Goal: Transaction & Acquisition: Purchase product/service

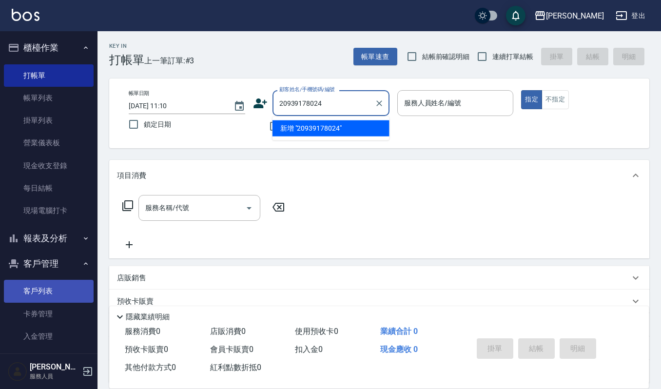
type input "20939178024"
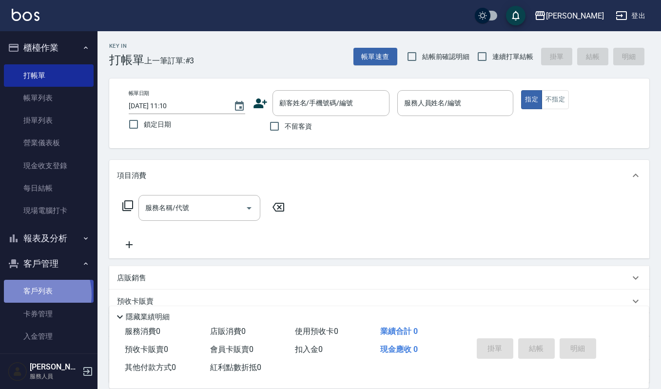
click at [32, 294] on link "客戶列表" at bounding box center [49, 291] width 90 height 22
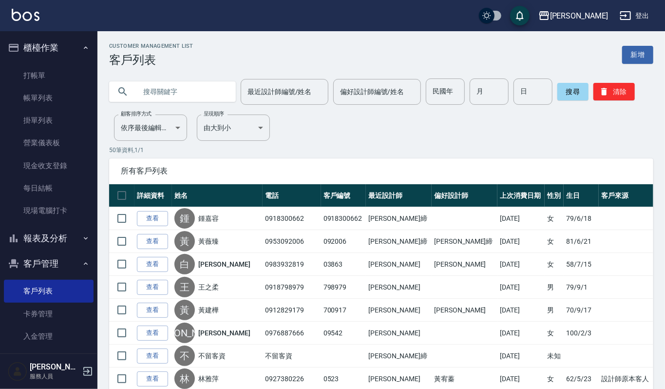
click at [178, 90] on input "text" at bounding box center [182, 91] width 92 height 26
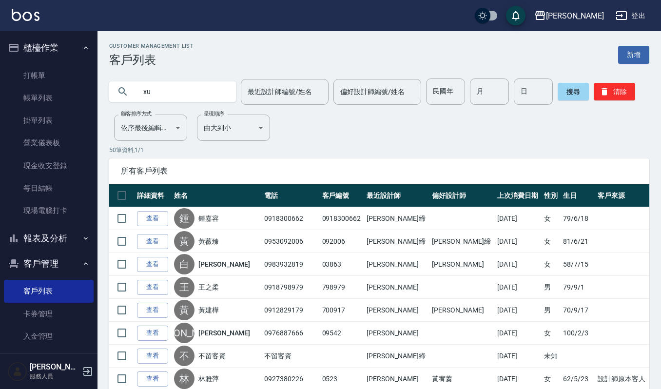
type input "x"
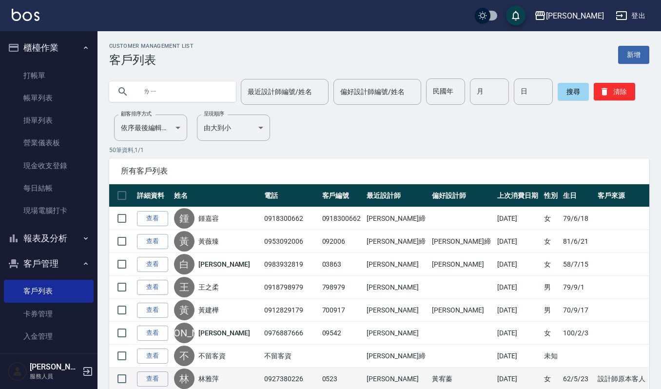
type input "李"
type input "麗美"
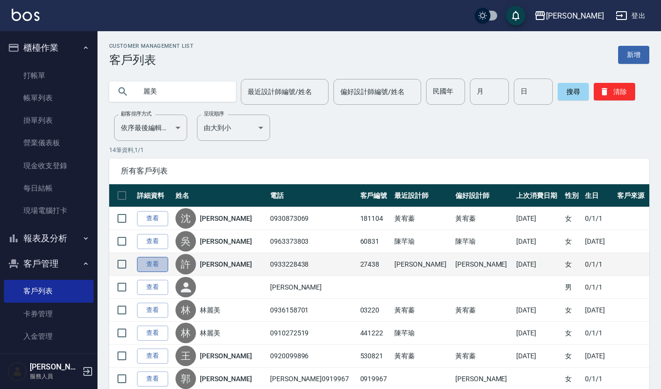
click at [155, 270] on link "查看" at bounding box center [152, 264] width 31 height 15
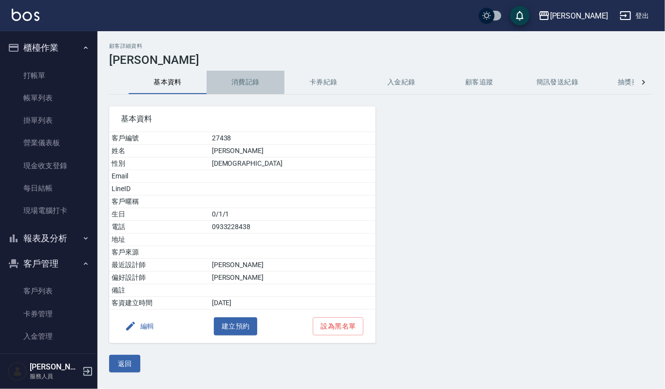
click at [248, 78] on button "消費記錄" at bounding box center [246, 82] width 78 height 23
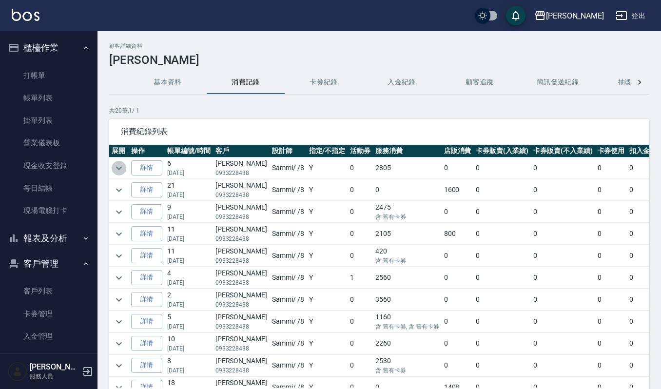
click at [117, 170] on icon "expand row" at bounding box center [119, 168] width 12 height 12
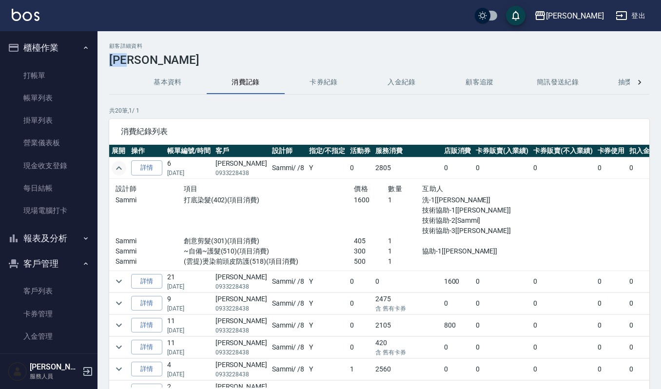
drag, startPoint x: 112, startPoint y: 57, endPoint x: 154, endPoint y: 59, distance: 42.5
click at [154, 59] on h3 "[PERSON_NAME]" at bounding box center [379, 60] width 540 height 14
copy h3 "[PERSON_NAME]"
click at [120, 305] on icon "expand row" at bounding box center [119, 303] width 12 height 12
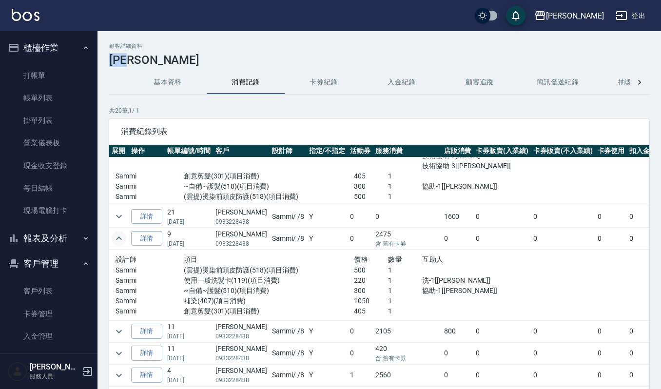
scroll to position [130, 0]
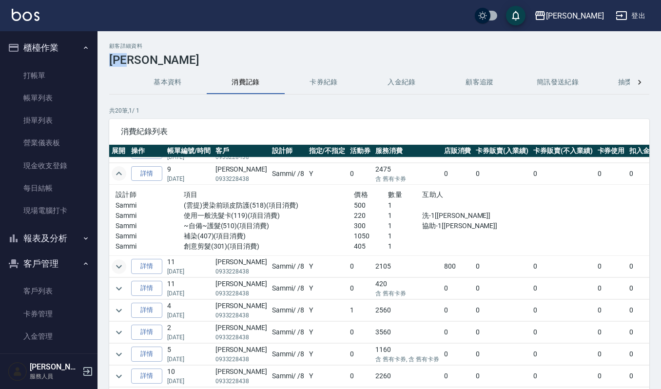
click at [119, 268] on icon "expand row" at bounding box center [119, 266] width 6 height 3
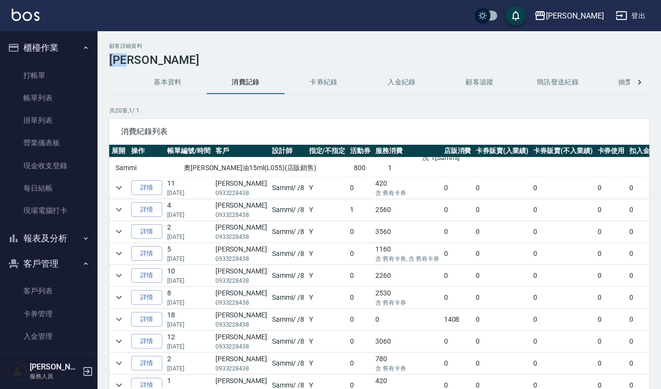
scroll to position [195, 0]
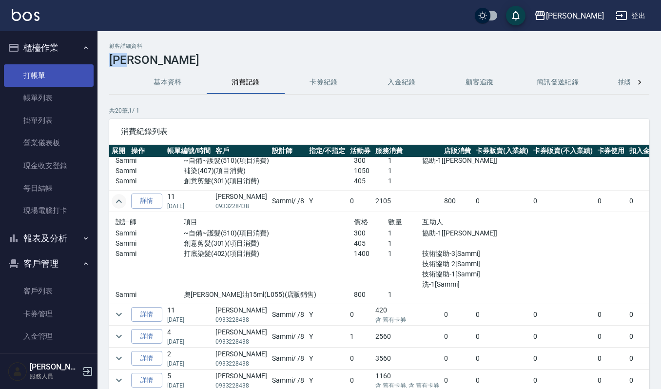
click at [39, 74] on link "打帳單" at bounding box center [49, 75] width 90 height 22
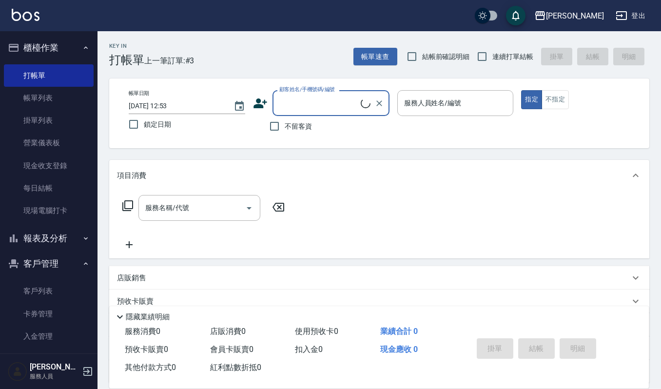
click at [332, 102] on input "顧客姓名/手機號碼/編號" at bounding box center [319, 103] width 84 height 17
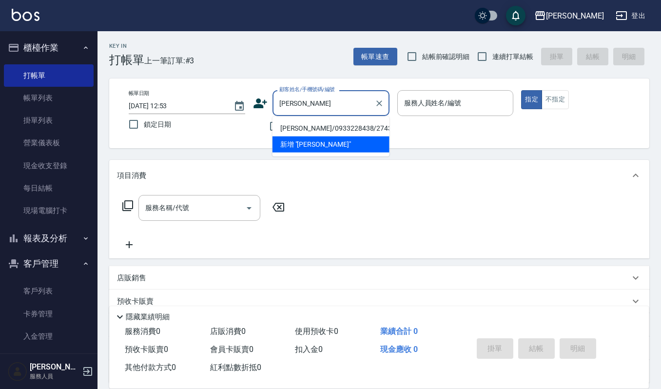
click at [295, 125] on li "[PERSON_NAME]/0933228438/27438" at bounding box center [331, 128] width 117 height 16
type input "[PERSON_NAME]/0933228438/27438"
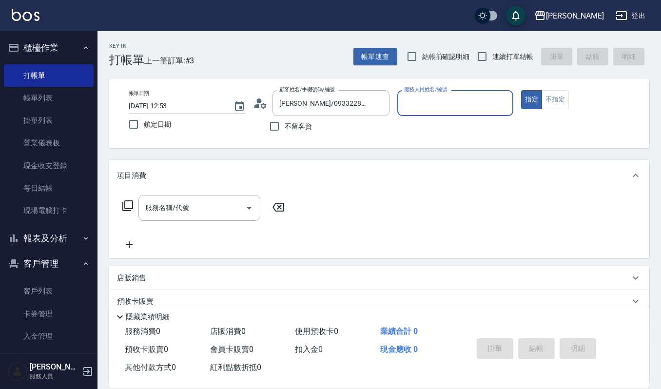
type input "Sammi-8"
click at [250, 208] on icon "Open" at bounding box center [249, 208] width 5 height 2
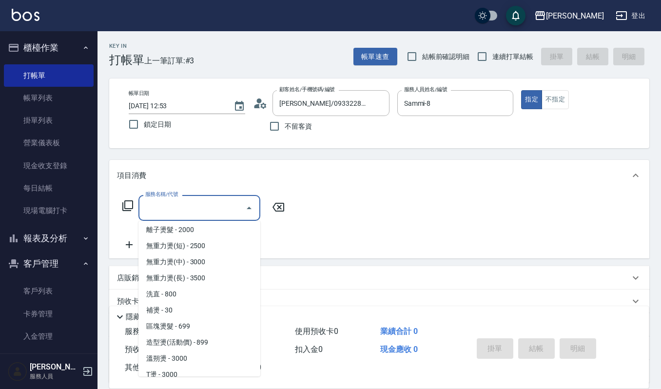
scroll to position [260, 0]
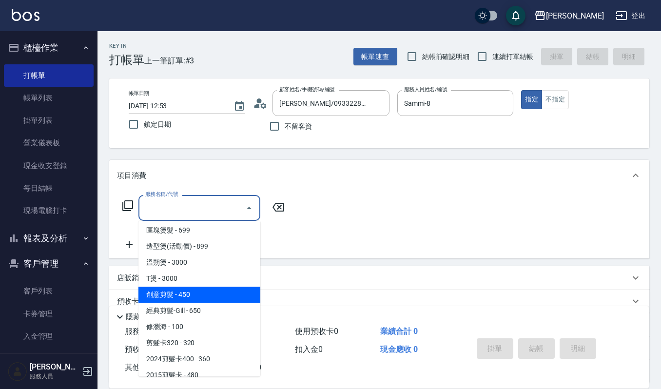
click at [184, 293] on span "創意剪髮 - 450" at bounding box center [199, 295] width 122 height 16
type input "創意剪髮(301)"
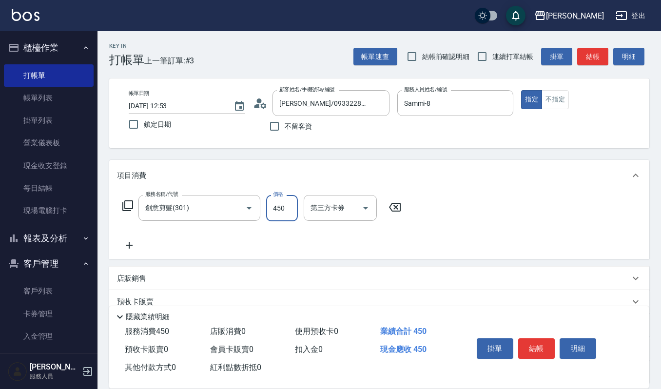
click at [287, 209] on input "450" at bounding box center [282, 208] width 32 height 26
type input "405"
click at [127, 246] on icon at bounding box center [129, 245] width 7 height 7
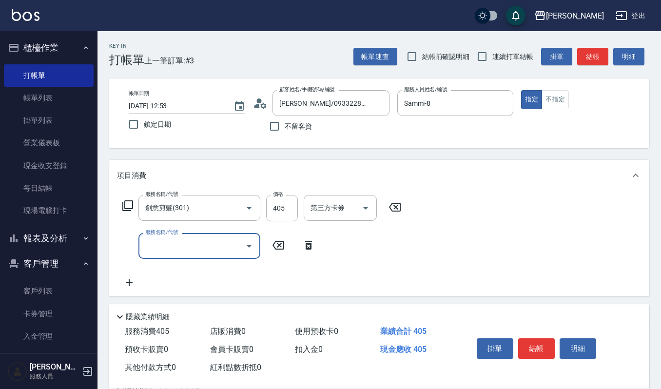
click at [252, 243] on icon "Open" at bounding box center [249, 246] width 12 height 12
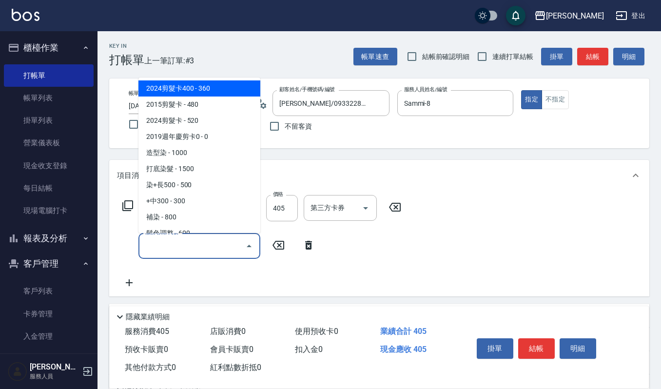
scroll to position [455, 0]
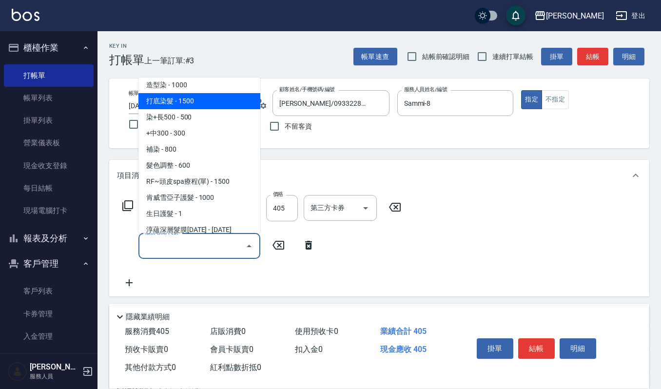
click at [194, 105] on span "打底染髮 - 1500" at bounding box center [199, 101] width 122 height 16
type input "打底染髮(402)"
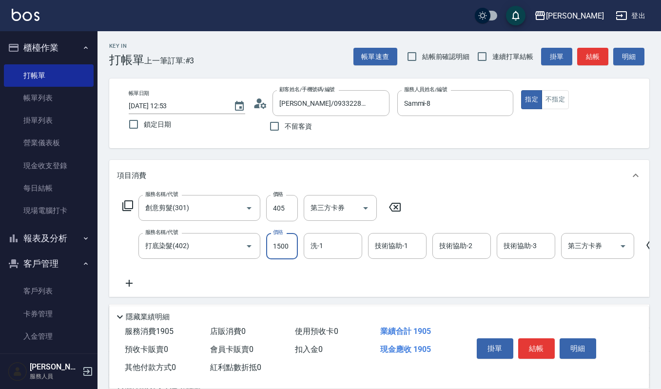
click at [286, 244] on input "1500" at bounding box center [282, 246] width 32 height 26
type input "1700"
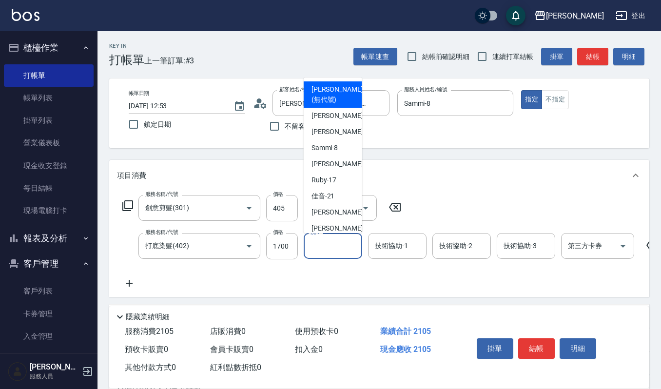
click at [342, 244] on input "洗-1" at bounding box center [333, 245] width 50 height 17
click at [328, 231] on span "[PERSON_NAME] -23" at bounding box center [342, 228] width 61 height 10
type input "[PERSON_NAME]-23"
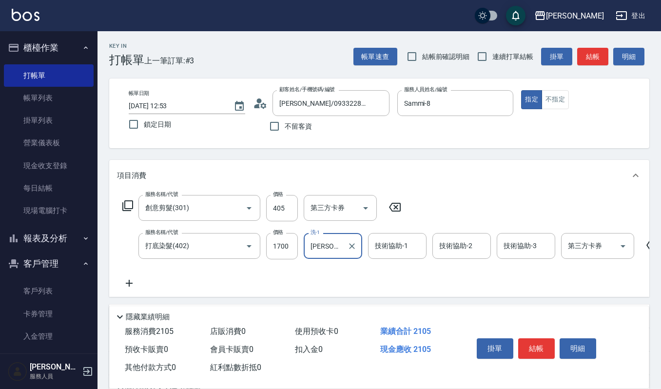
click at [332, 244] on input "[PERSON_NAME]-23" at bounding box center [325, 245] width 35 height 17
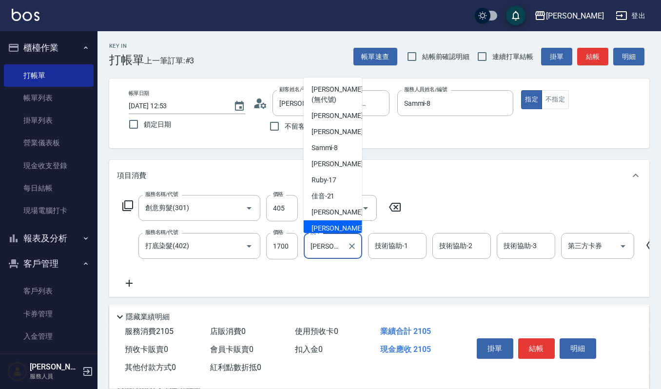
scroll to position [3, 0]
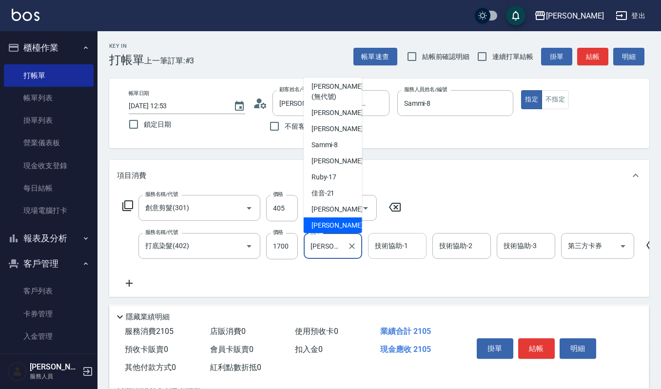
click at [396, 248] on input "技術協助-1" at bounding box center [397, 245] width 50 height 17
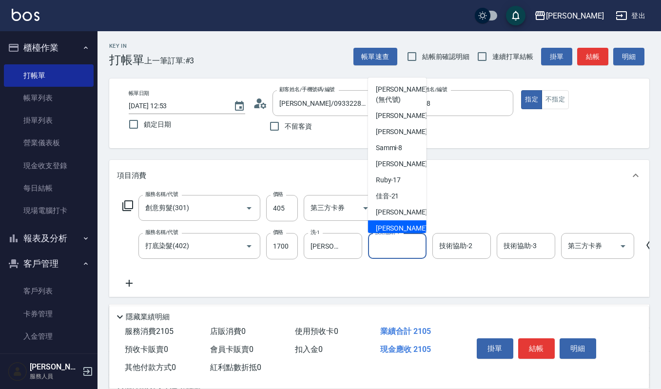
click at [390, 223] on span "[PERSON_NAME] -23" at bounding box center [406, 228] width 61 height 10
type input "[PERSON_NAME]-23"
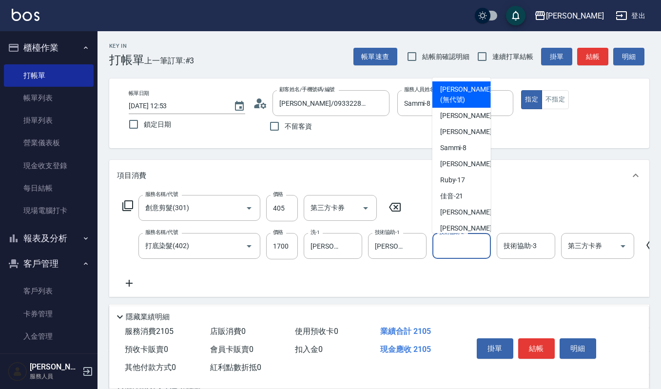
click at [454, 246] on input "技術協助-2" at bounding box center [462, 245] width 50 height 17
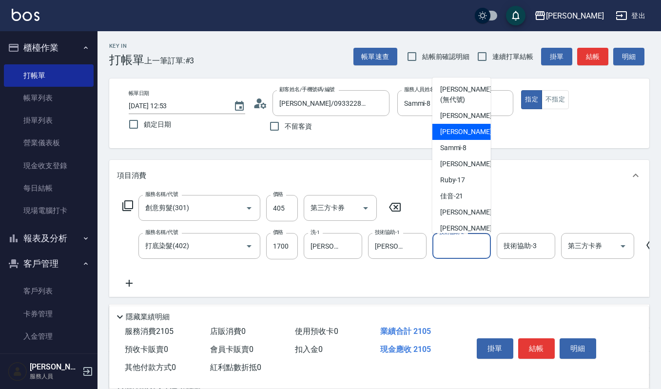
click at [454, 137] on div "Joalin -6" at bounding box center [461, 132] width 58 height 16
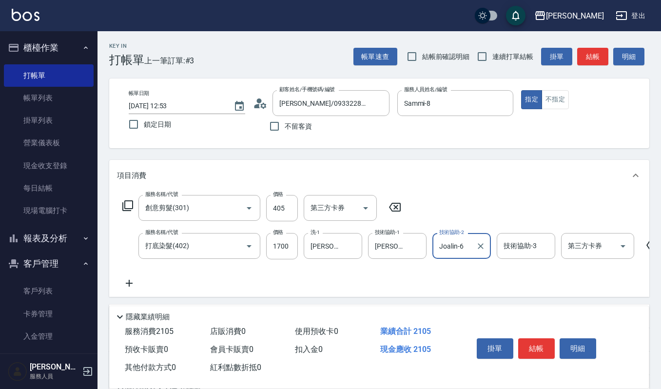
click at [468, 247] on input "Joalin-6" at bounding box center [454, 245] width 35 height 17
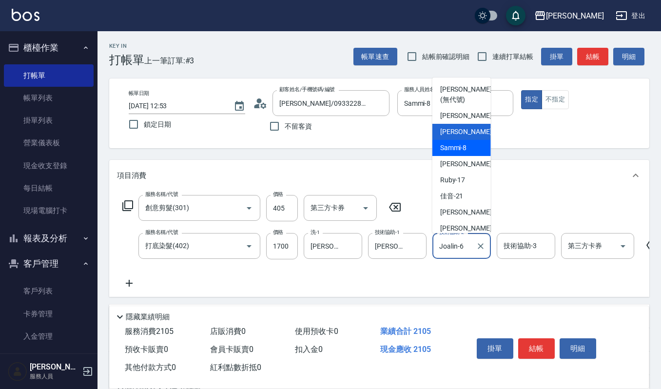
click at [452, 148] on span "Sammi -8" at bounding box center [453, 148] width 27 height 10
type input "Sammi-8"
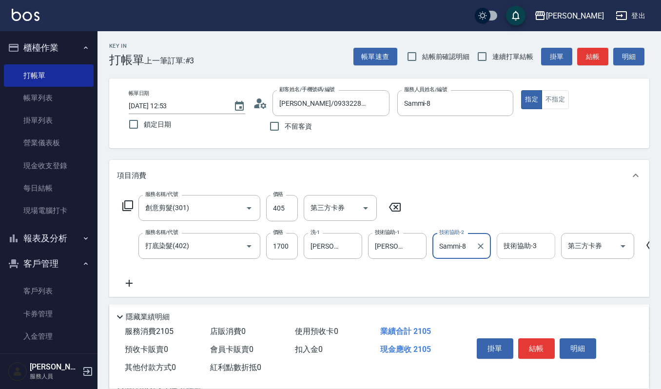
click at [527, 245] on input "技術協助-3" at bounding box center [526, 245] width 50 height 17
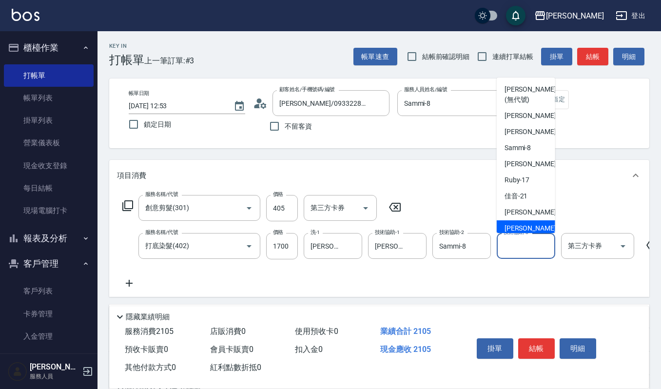
click at [515, 230] on span "[PERSON_NAME] -23" at bounding box center [535, 228] width 61 height 10
type input "[PERSON_NAME]-23"
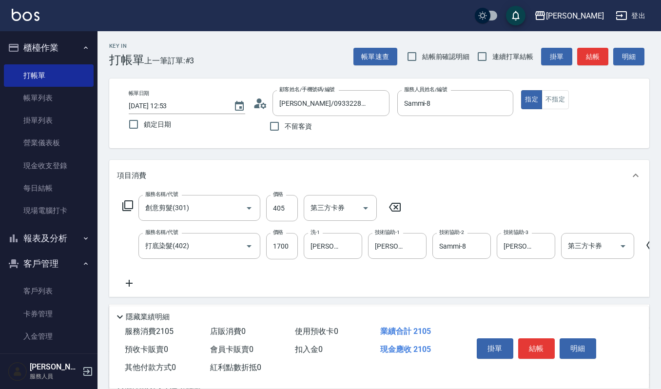
click at [125, 279] on icon at bounding box center [129, 283] width 24 height 12
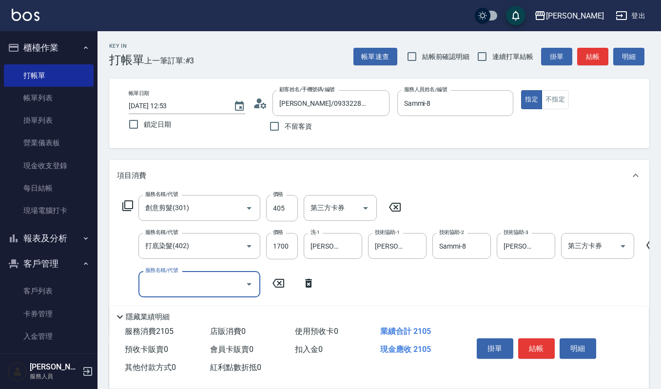
click at [246, 285] on icon "Open" at bounding box center [249, 284] width 12 height 12
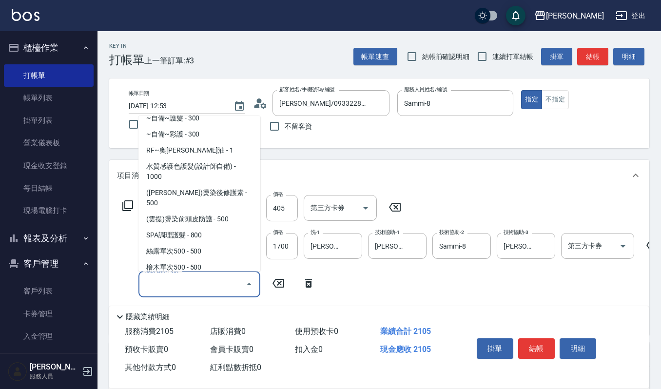
scroll to position [676, 0]
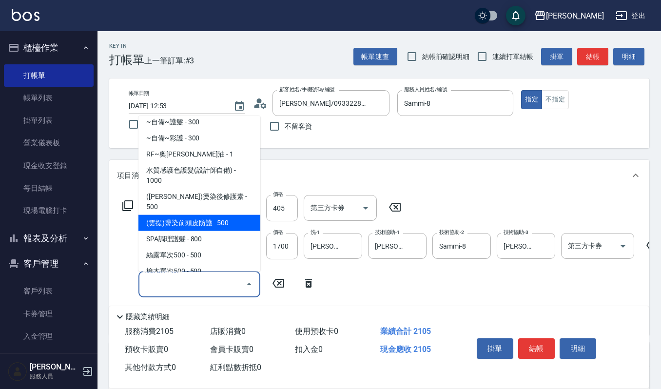
click at [218, 214] on span "(雲提)燙染前頭皮防護 - 500" at bounding box center [199, 222] width 122 height 16
type input "(雲提)燙染前頭皮防護(518)"
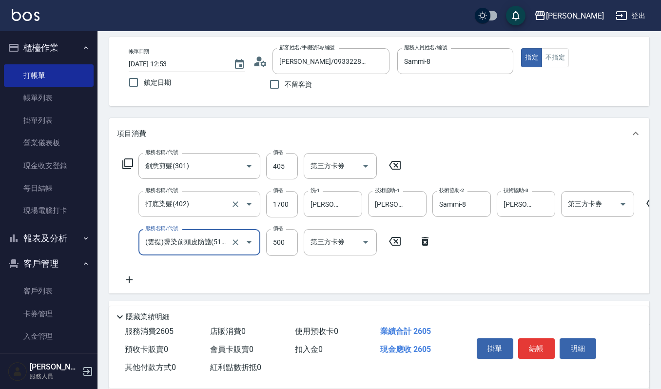
scroll to position [65, 0]
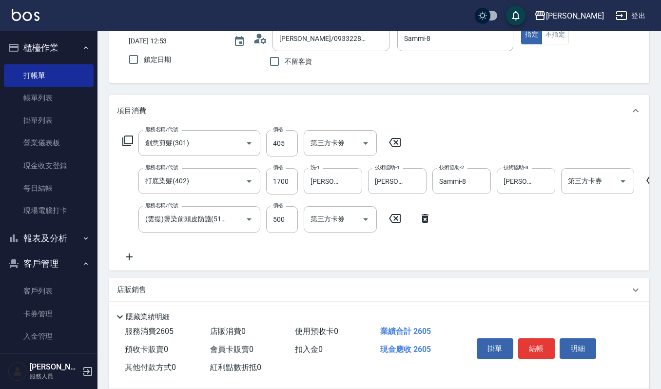
click at [128, 254] on icon at bounding box center [129, 257] width 24 height 12
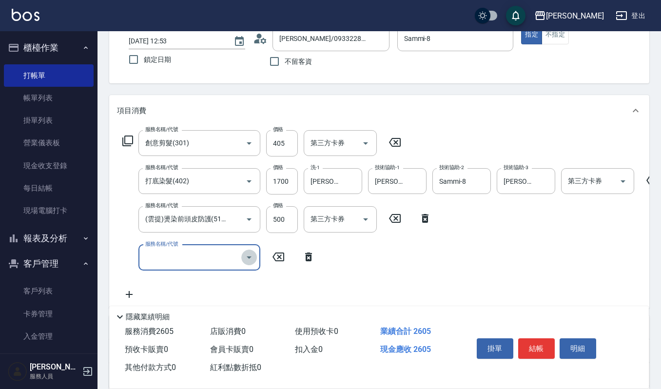
click at [250, 258] on icon "Open" at bounding box center [249, 258] width 12 height 12
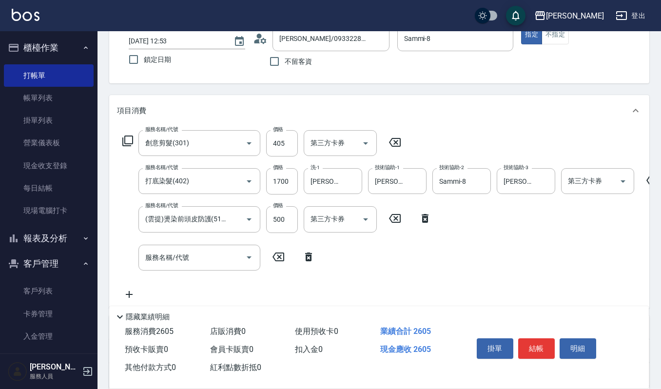
click at [249, 289] on div "服務名稱/代號 創意剪髮(301) 服務名稱/代號 價格 405 價格 第三方卡券 第三方卡券 服務名稱/代號 打底染髮(402) 服務名稱/代號 價格 17…" at bounding box center [406, 215] width 578 height 170
drag, startPoint x: 252, startPoint y: 260, endPoint x: 247, endPoint y: 260, distance: 4.9
click at [250, 260] on icon "Open" at bounding box center [249, 258] width 12 height 12
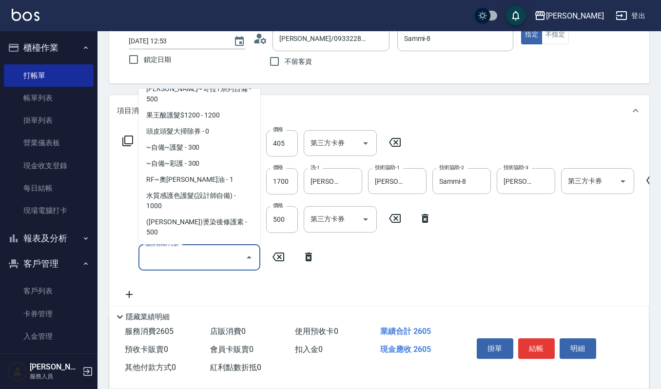
scroll to position [546, 0]
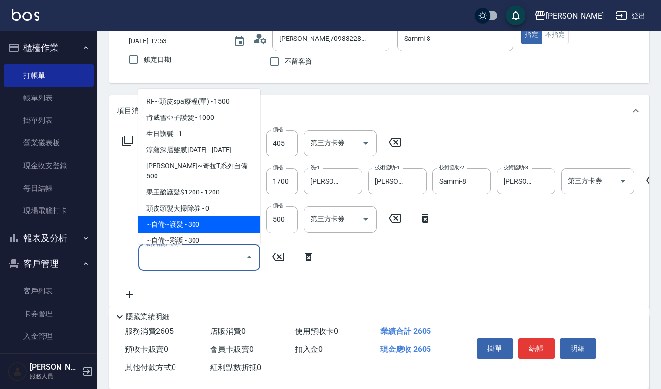
click at [222, 216] on span "~自備~護髮 - 300" at bounding box center [199, 224] width 122 height 16
type input "~自備~護髮(510)"
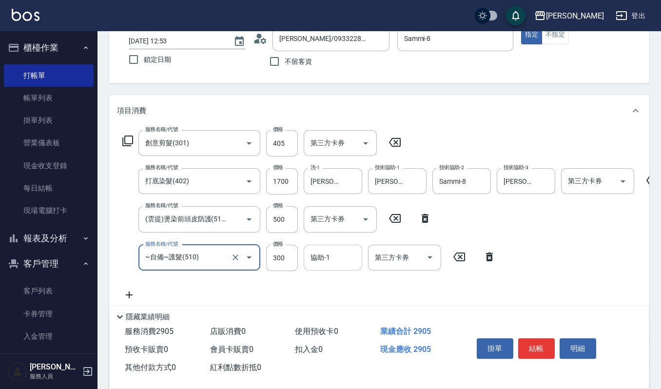
click at [338, 259] on input "協助-1" at bounding box center [333, 257] width 50 height 17
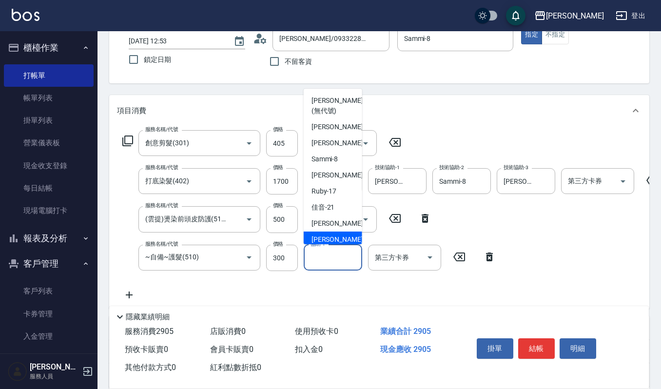
click at [335, 238] on div "[PERSON_NAME] -23" at bounding box center [333, 240] width 58 height 16
type input "[PERSON_NAME]-23"
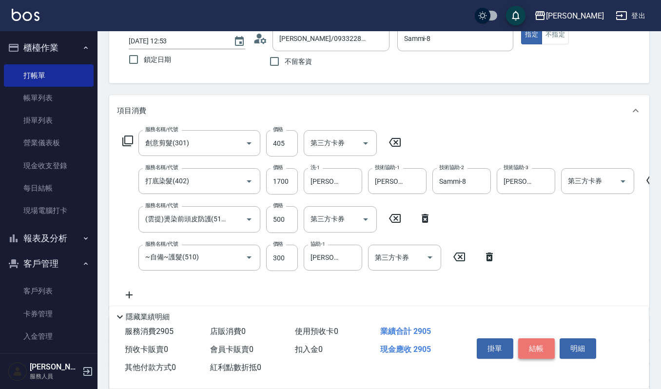
click at [535, 350] on button "結帳" at bounding box center [536, 348] width 37 height 20
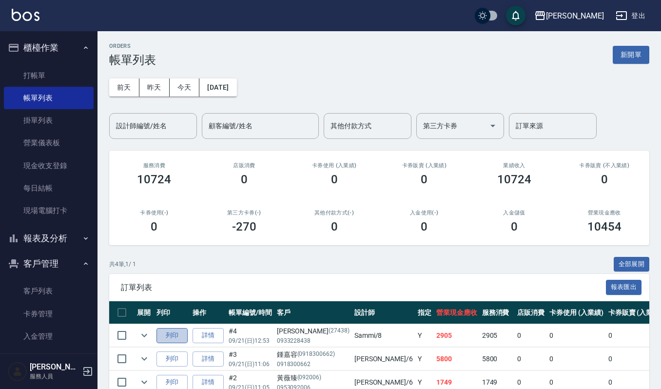
click at [169, 331] on button "列印" at bounding box center [171, 335] width 31 height 15
click at [73, 78] on link "打帳單" at bounding box center [49, 75] width 90 height 22
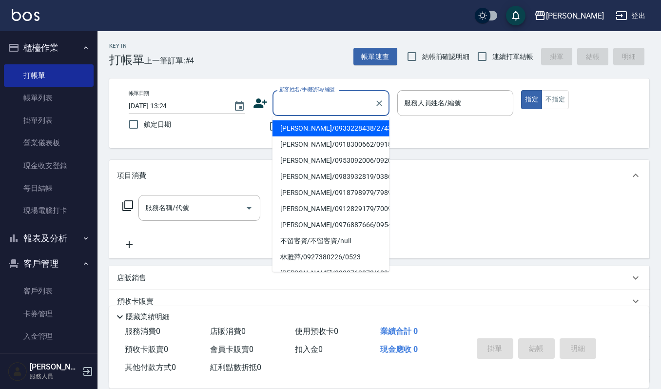
click at [297, 102] on input "顧客姓名/手機號碼/編號" at bounding box center [324, 103] width 94 height 17
drag, startPoint x: 319, startPoint y: 89, endPoint x: 318, endPoint y: 98, distance: 9.3
click at [318, 98] on div "顧客姓名/手機號碼/編號 顧客姓名/手機號碼/編號" at bounding box center [331, 103] width 117 height 26
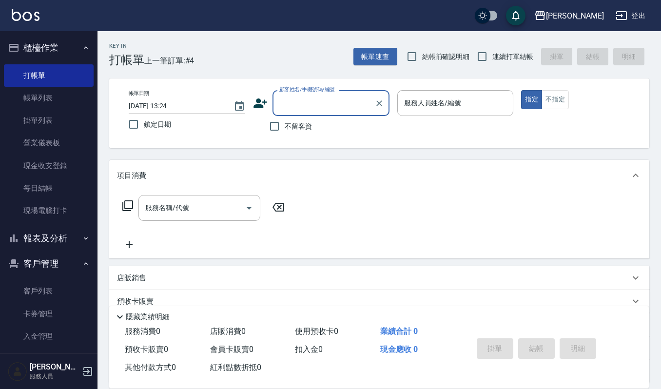
click at [318, 111] on input "顧客姓名/手機號碼/編號" at bounding box center [324, 103] width 94 height 17
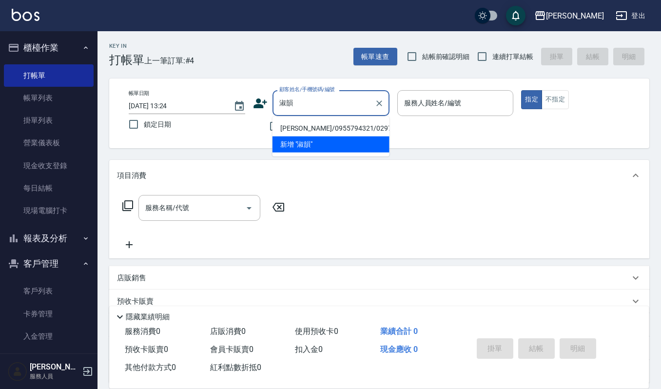
click at [320, 127] on li "[PERSON_NAME]/0955794321/02974" at bounding box center [331, 128] width 117 height 16
type input "[PERSON_NAME]/0955794321/02974"
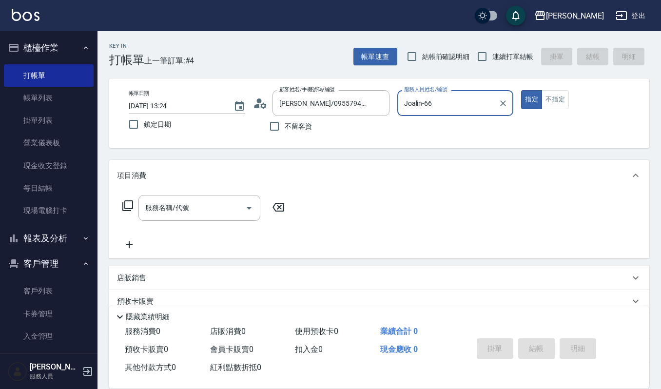
click at [521, 90] on button "指定" at bounding box center [531, 99] width 21 height 19
type input "Joalin-6"
type button "true"
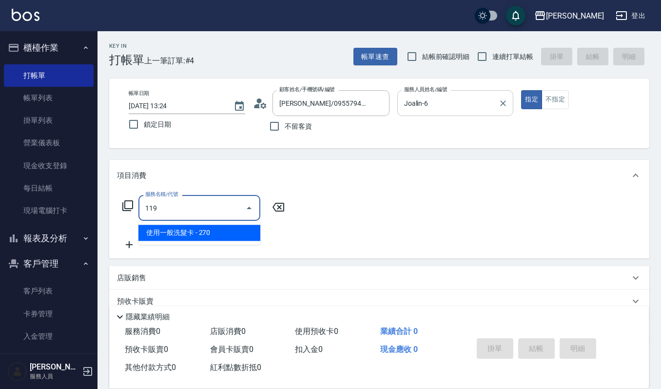
type input "使用一般洗髮卡(119)"
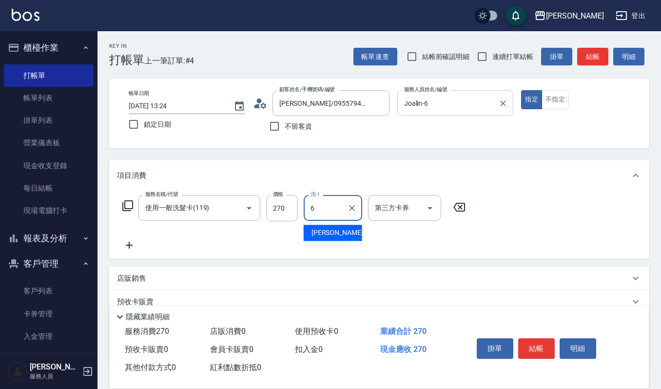
type input "Joalin-6"
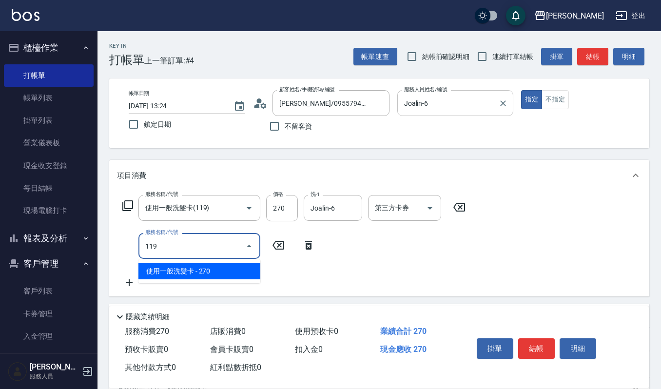
type input "使用一般洗髮卡(119)"
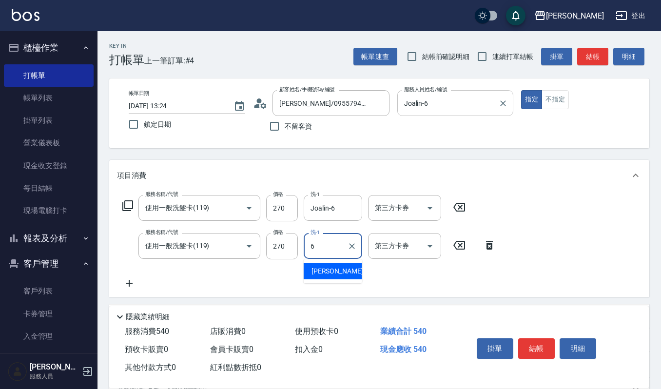
type input "Joalin-6"
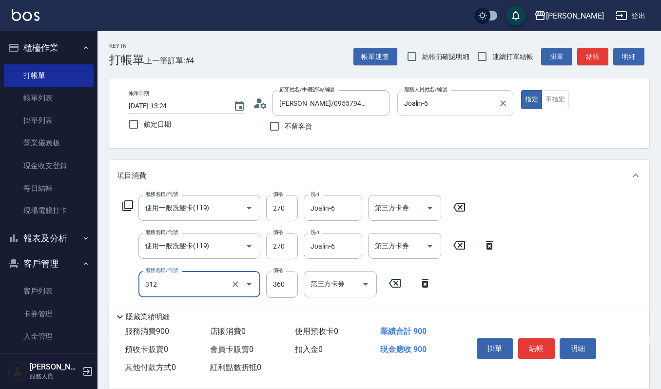
type input "2024剪髮卡400(312)"
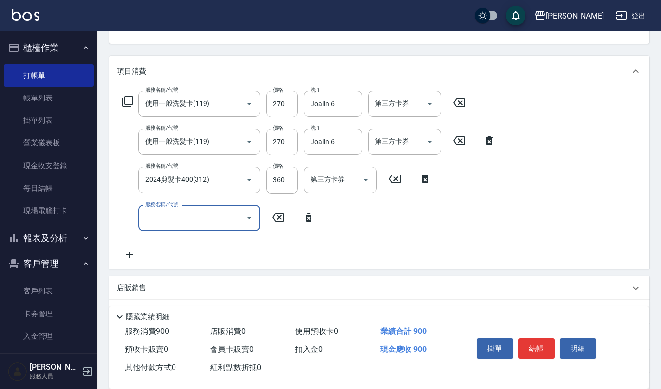
scroll to position [120, 0]
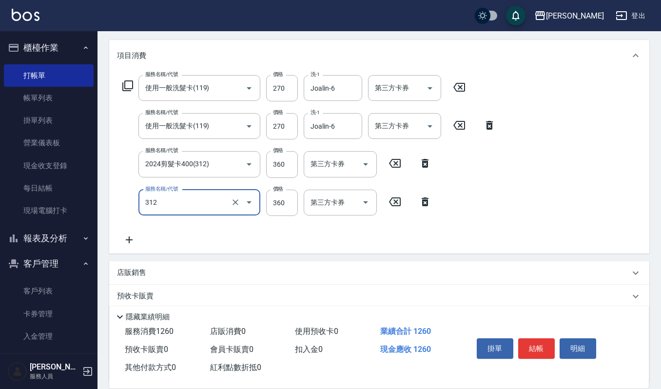
type input "2024剪髮卡400(312)"
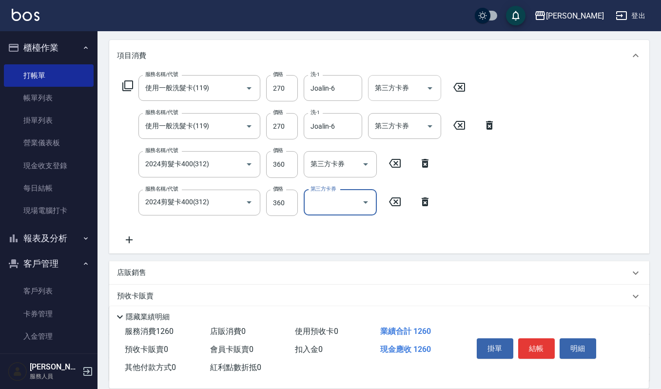
click at [436, 90] on button "Open" at bounding box center [430, 88] width 16 height 16
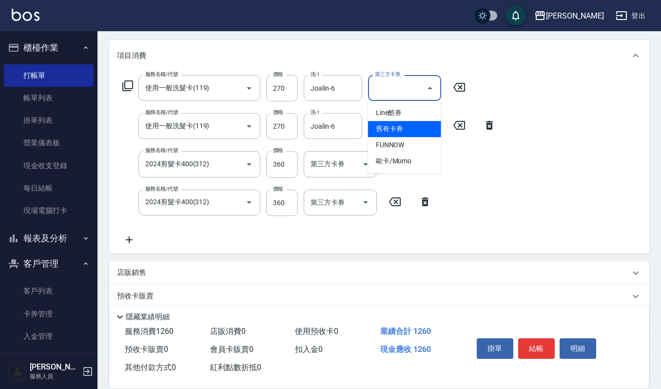
click at [397, 128] on span "舊有卡券" at bounding box center [404, 129] width 73 height 16
type input "舊有卡券"
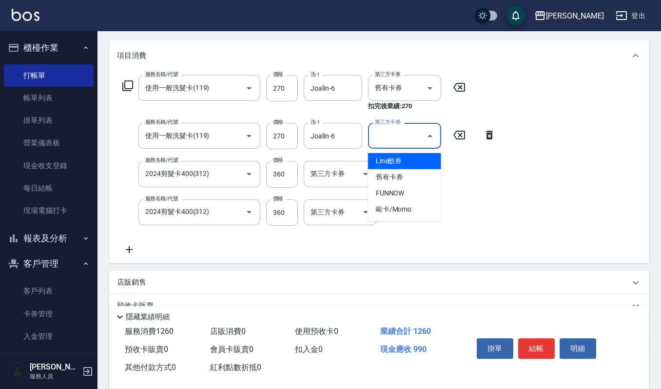
click at [421, 134] on input "第三方卡券" at bounding box center [397, 135] width 50 height 17
click at [408, 175] on span "舊有卡券" at bounding box center [404, 177] width 73 height 16
type input "舊有卡券"
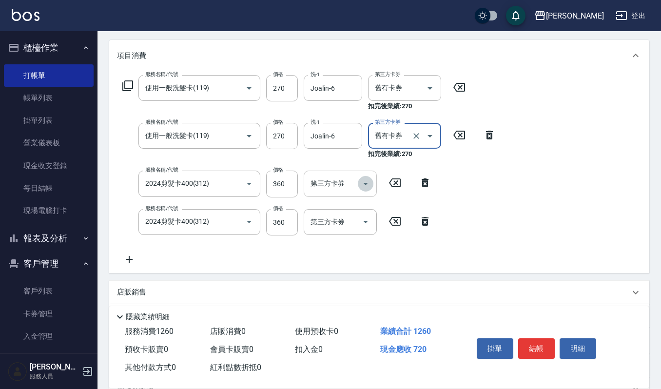
click at [364, 176] on button "Open" at bounding box center [366, 184] width 16 height 16
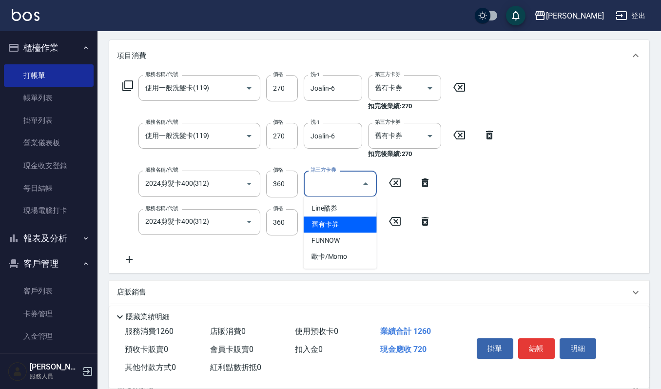
click at [351, 217] on span "舊有卡券" at bounding box center [340, 224] width 73 height 16
type input "舊有卡券"
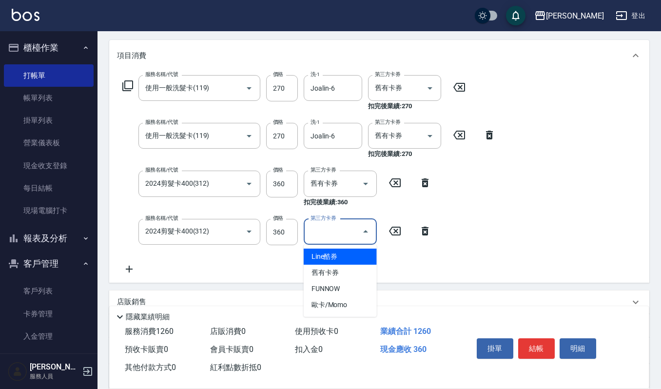
click at [348, 232] on input "第三方卡券" at bounding box center [333, 231] width 50 height 17
click at [334, 270] on span "舊有卡券" at bounding box center [340, 273] width 73 height 16
type input "舊有卡券"
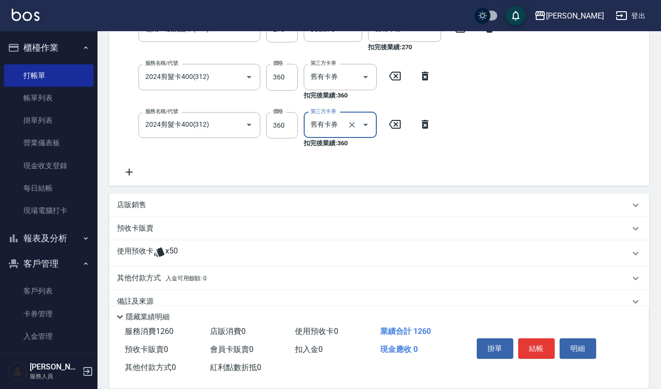
scroll to position [242, 0]
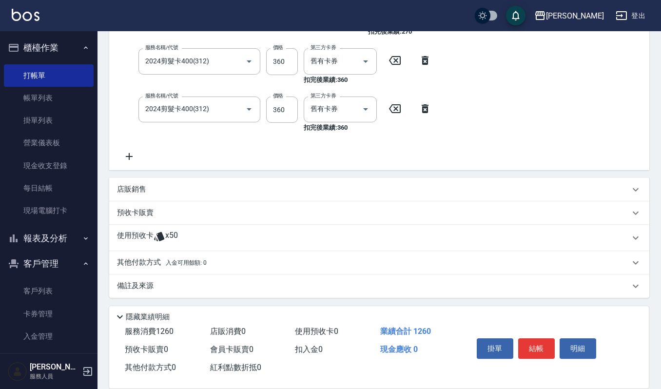
click at [139, 209] on p "預收卡販賣" at bounding box center [135, 213] width 37 height 10
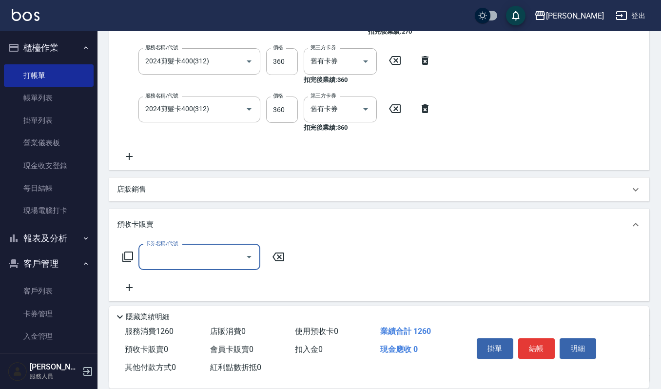
scroll to position [0, 0]
click at [185, 255] on input "卡券名稱/代號" at bounding box center [192, 257] width 98 height 17
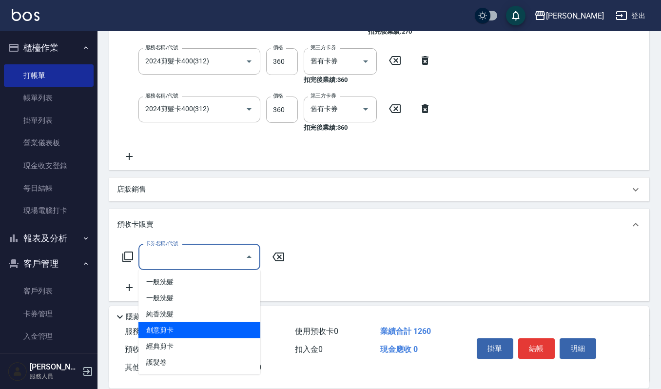
click at [180, 330] on span "創意剪卡" at bounding box center [199, 330] width 122 height 16
type input "創意剪卡(205)"
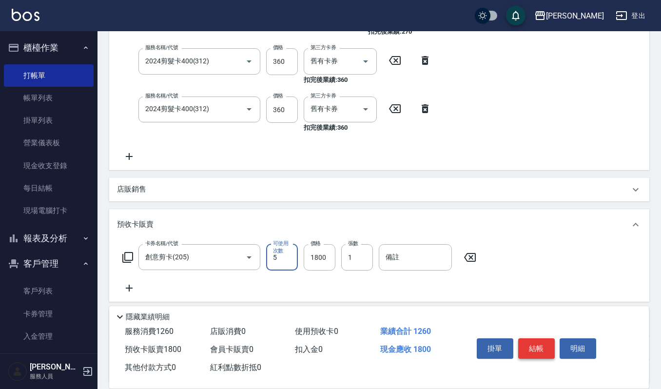
click at [539, 348] on button "結帳" at bounding box center [536, 348] width 37 height 20
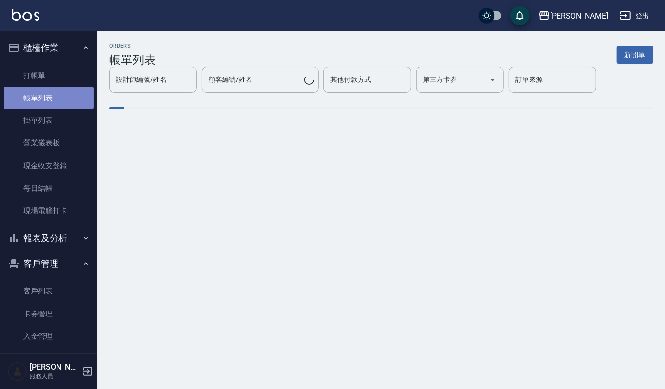
click at [60, 94] on link "帳單列表" at bounding box center [49, 98] width 90 height 22
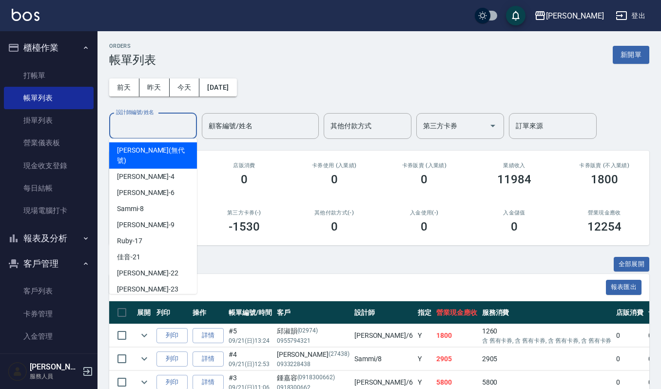
click at [156, 121] on input "設計師編號/姓名" at bounding box center [153, 125] width 79 height 17
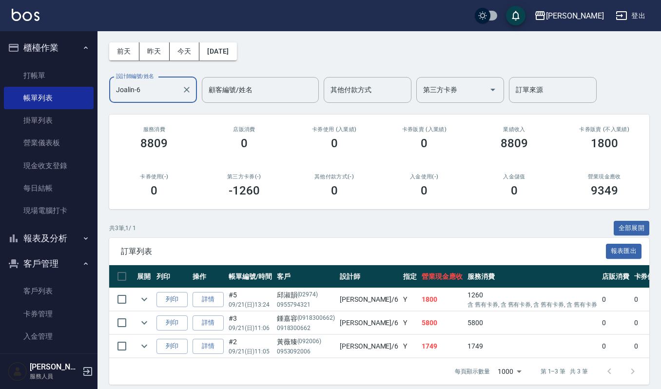
scroll to position [54, 0]
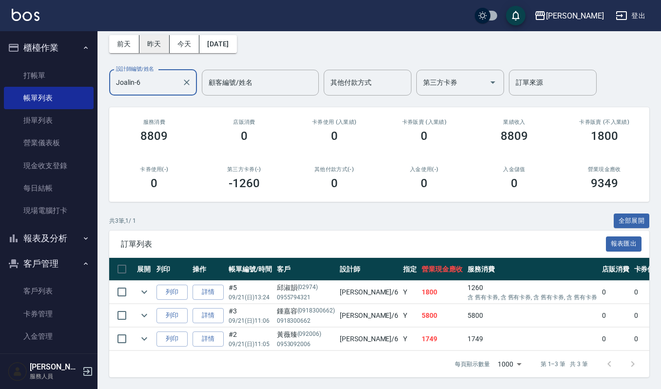
type input "Joalin-6"
click at [159, 35] on button "昨天" at bounding box center [154, 44] width 30 height 18
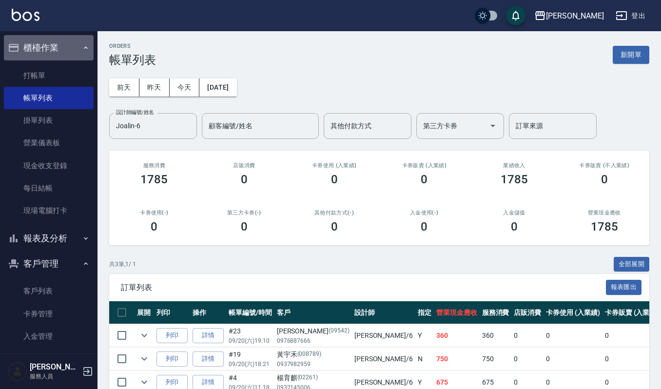
click at [64, 53] on button "櫃檯作業" at bounding box center [49, 47] width 90 height 25
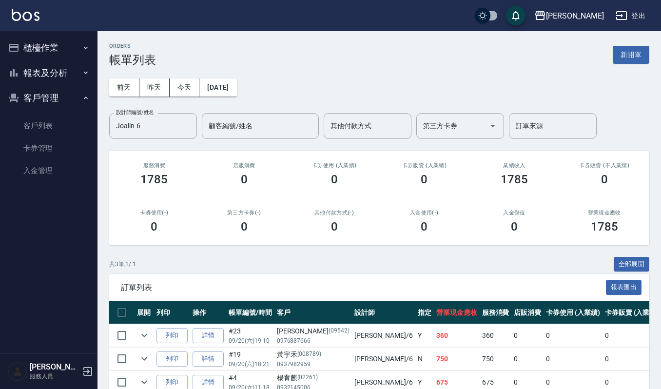
click at [63, 69] on button "報表及分析" at bounding box center [49, 72] width 90 height 25
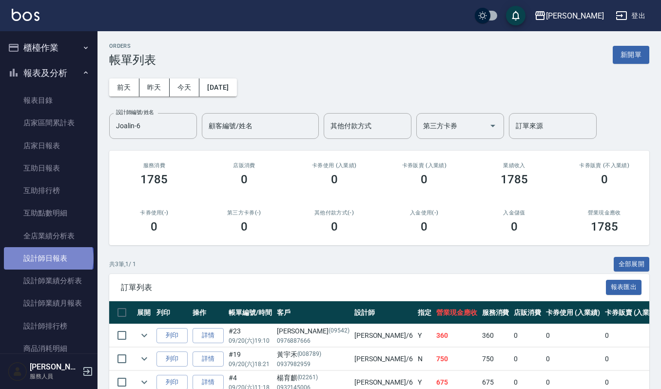
click at [48, 258] on link "設計師日報表" at bounding box center [49, 258] width 90 height 22
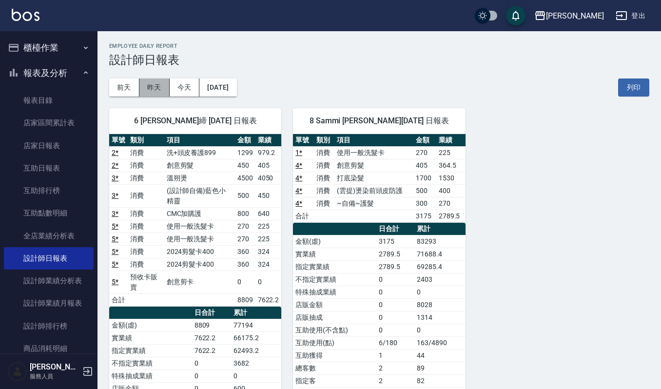
click at [161, 89] on button "昨天" at bounding box center [154, 87] width 30 height 18
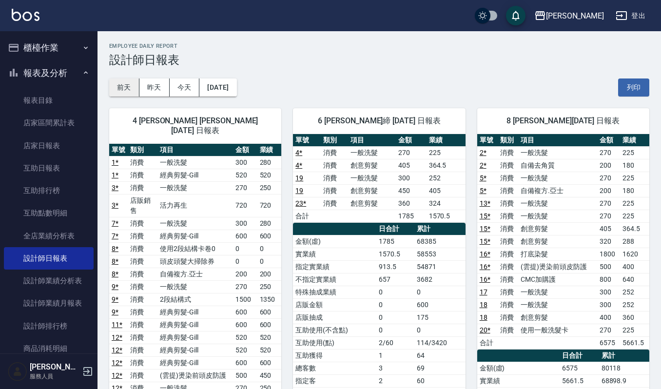
click at [128, 85] on button "前天" at bounding box center [124, 87] width 30 height 18
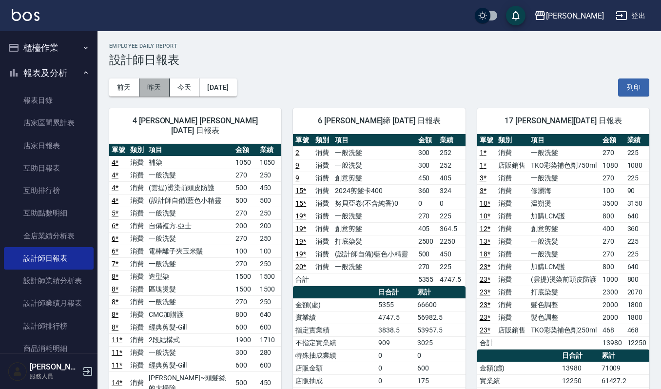
click at [149, 84] on button "昨天" at bounding box center [154, 87] width 30 height 18
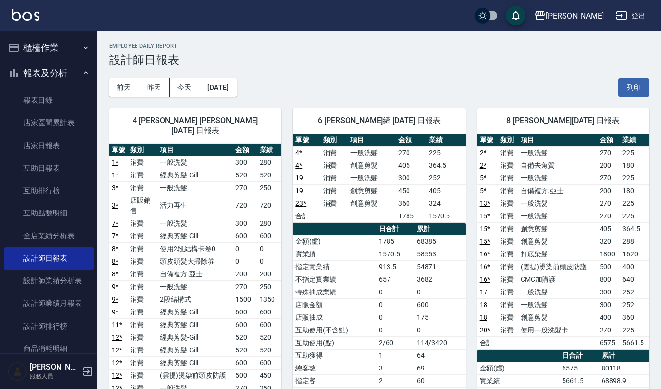
click at [59, 44] on button "櫃檯作業" at bounding box center [49, 47] width 90 height 25
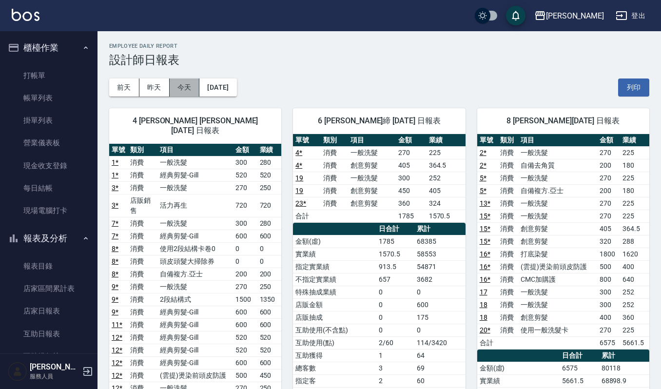
click at [185, 88] on button "今天" at bounding box center [185, 87] width 30 height 18
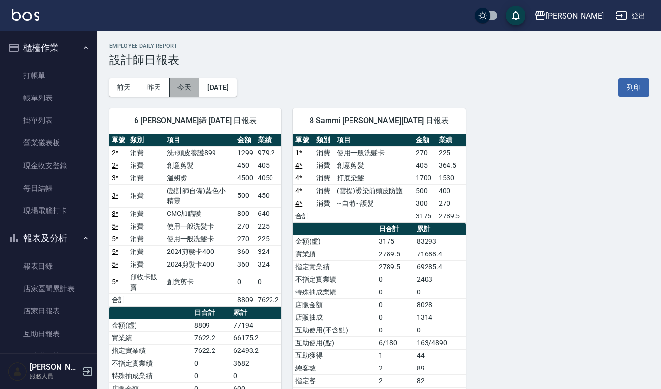
click at [185, 88] on button "今天" at bounding box center [185, 87] width 30 height 18
click at [42, 75] on link "打帳單" at bounding box center [49, 75] width 90 height 22
